Goal: Check status

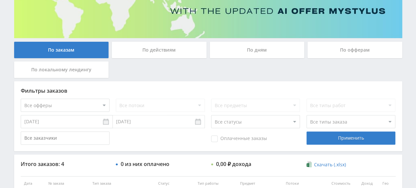
scroll to position [28, 0]
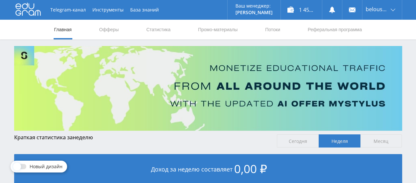
click at [164, 29] on link "Статистика" at bounding box center [159, 30] width 26 height 20
